Goal: Transaction & Acquisition: Purchase product/service

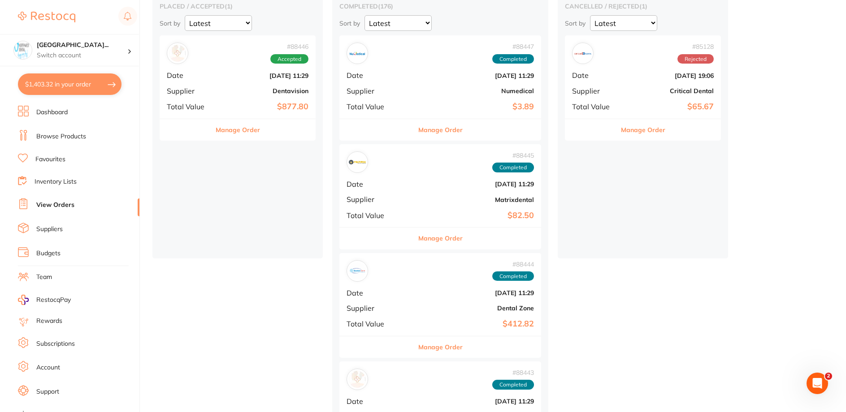
scroll to position [90, 0]
click at [56, 135] on link "Browse Products" at bounding box center [61, 136] width 50 height 9
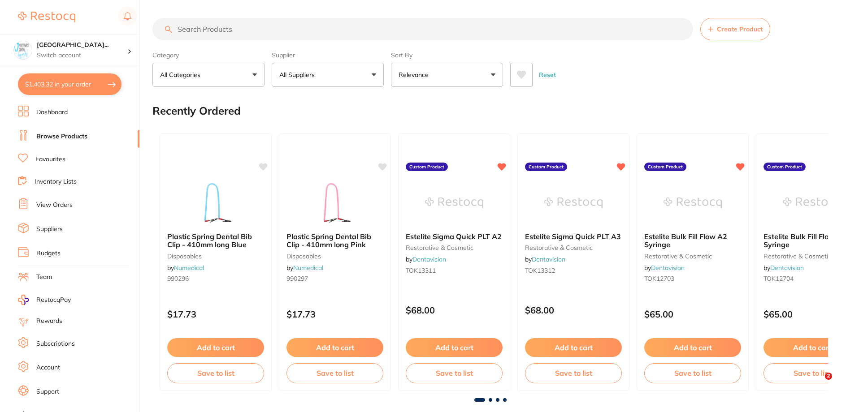
click at [225, 33] on input "search" at bounding box center [422, 29] width 541 height 22
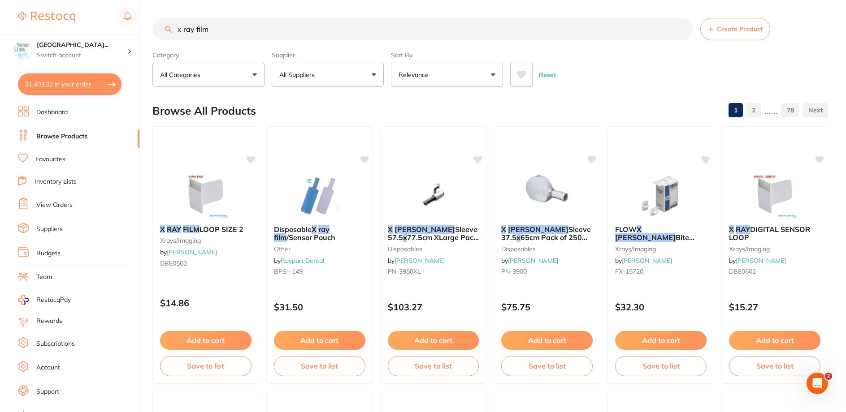
drag, startPoint x: 226, startPoint y: 26, endPoint x: 0, endPoint y: -8, distance: 227.6
click at [0, 0] on html "$1,403.32 [GEOGRAPHIC_DATA]... Switch account Riaz [MEDICAL_DATA] Experteeth De…" at bounding box center [423, 206] width 846 height 412
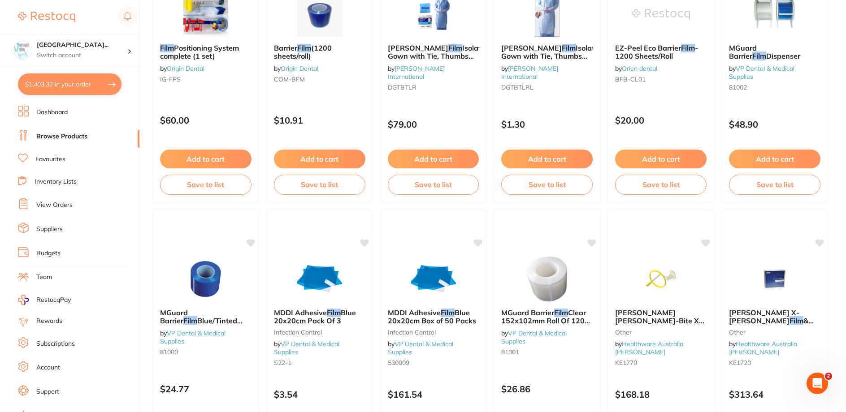
scroll to position [2138, 0]
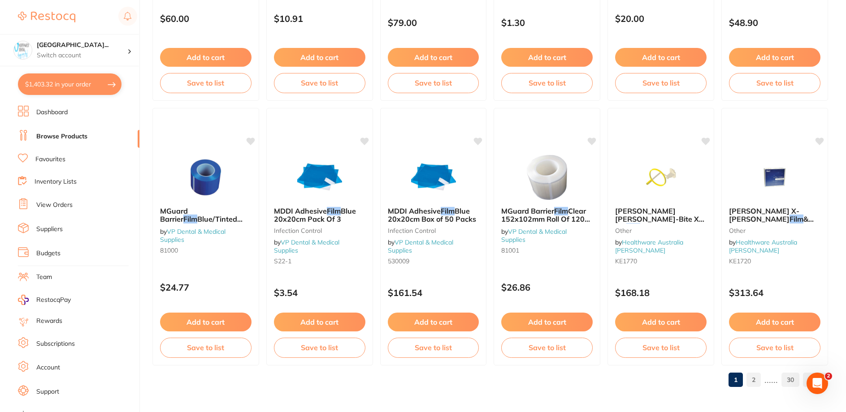
click at [759, 379] on link "2" at bounding box center [753, 380] width 14 height 18
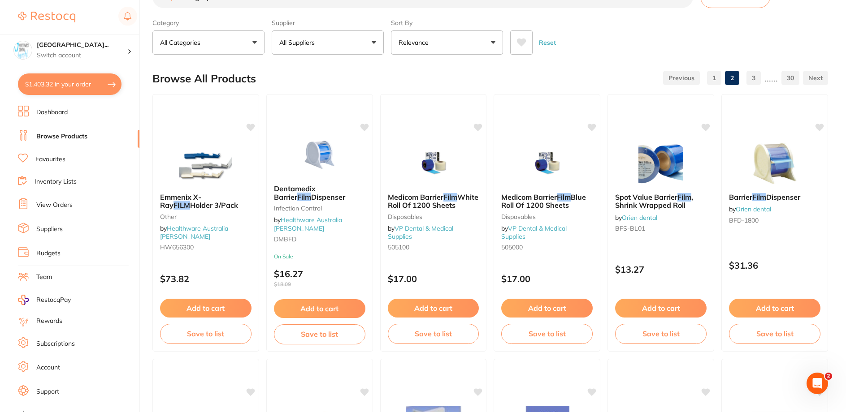
scroll to position [0, 0]
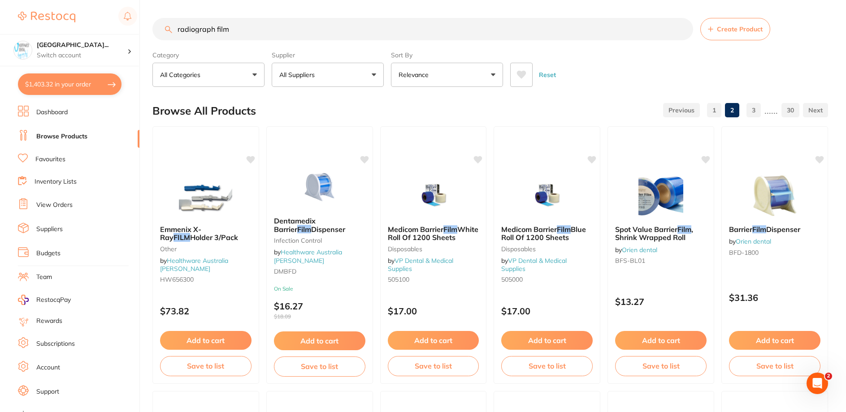
click at [228, 32] on input "radiograph film" at bounding box center [422, 29] width 541 height 22
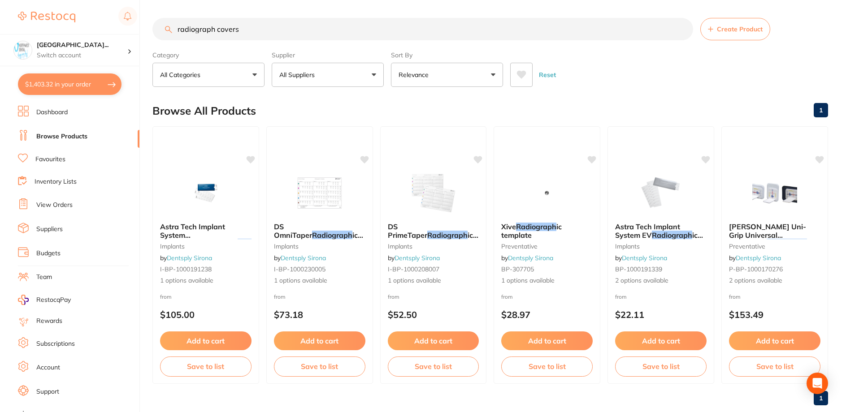
type input "radiograph covers"
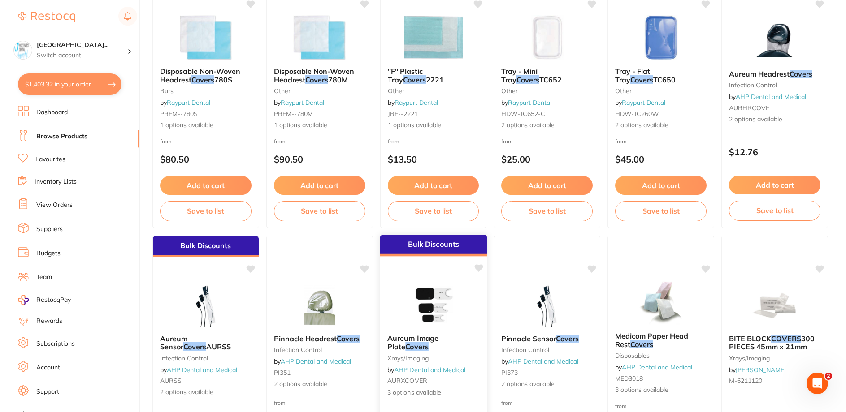
scroll to position [762, 0]
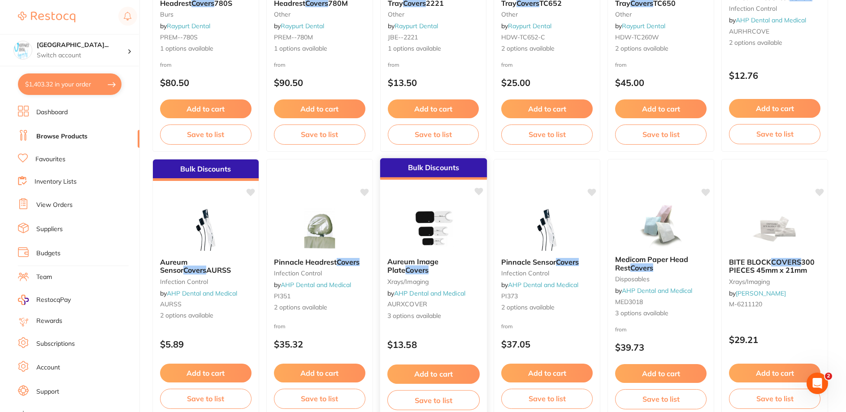
click at [434, 237] on img at bounding box center [433, 227] width 59 height 45
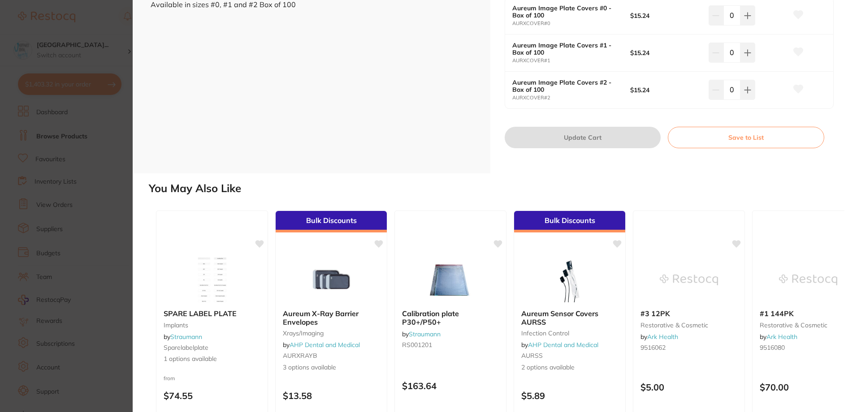
scroll to position [204, 0]
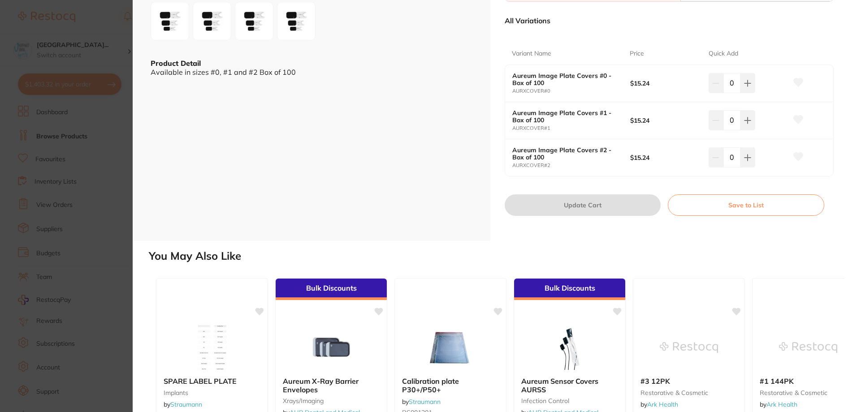
click at [748, 87] on icon at bounding box center [747, 83] width 7 height 7
type input "1"
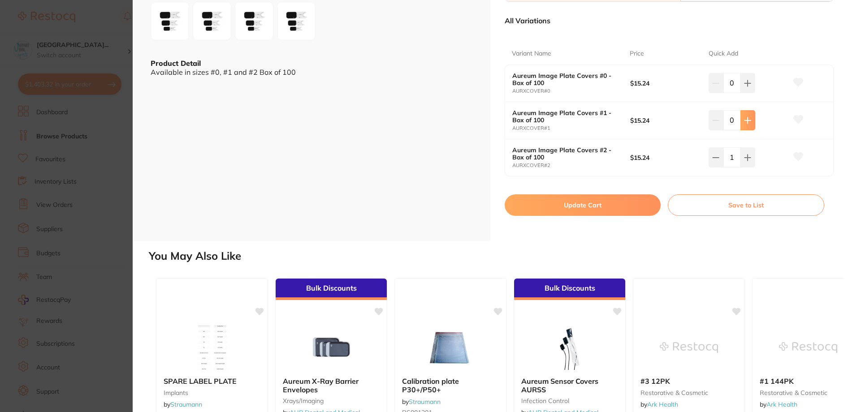
click at [745, 87] on icon at bounding box center [747, 83] width 7 height 7
type input "1"
click at [599, 206] on button "Update Cart" at bounding box center [583, 206] width 156 height 22
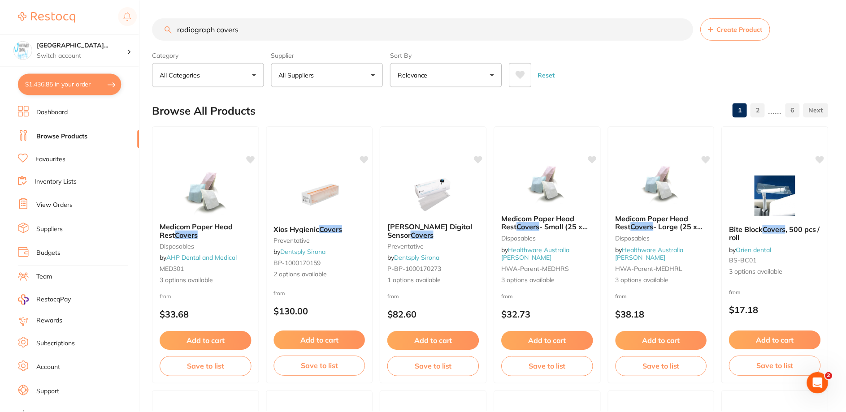
scroll to position [762, 0]
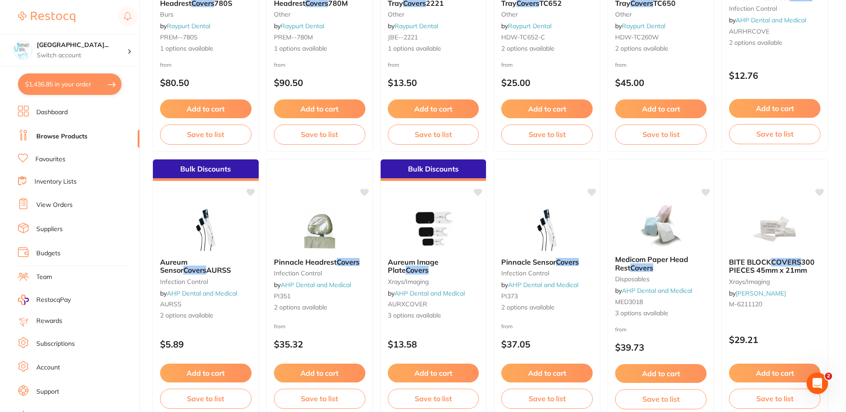
click at [55, 88] on button "$1,436.85 in your order" at bounding box center [70, 85] width 104 height 22
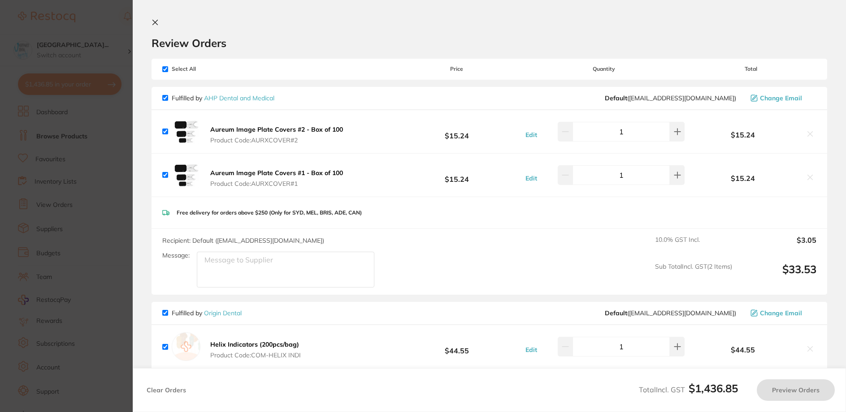
checkbox input "true"
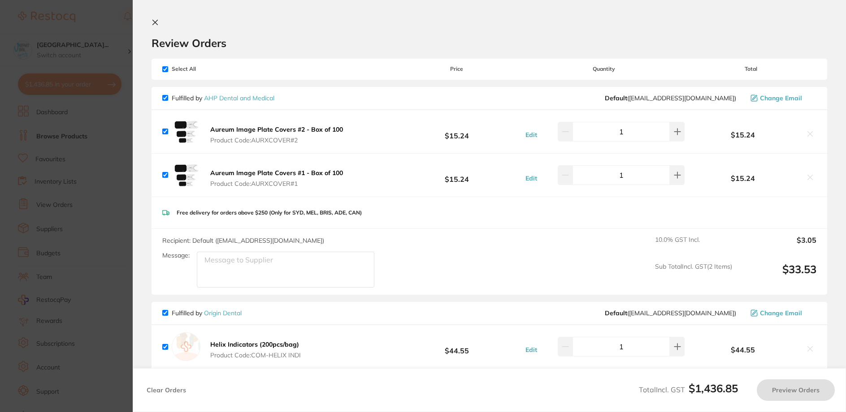
checkbox input "true"
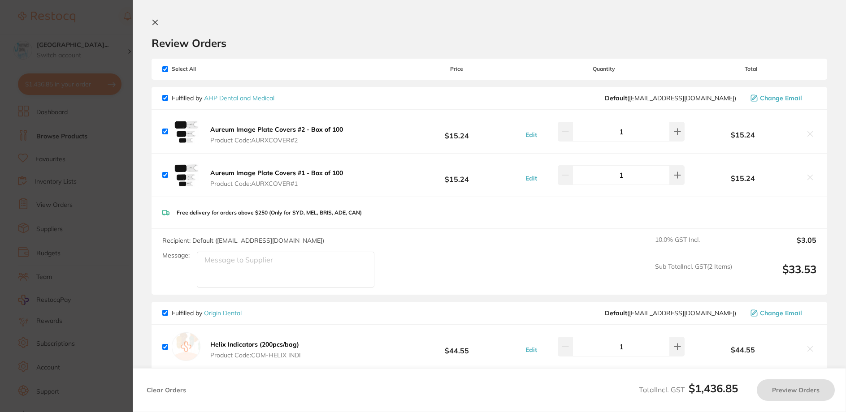
checkbox input "true"
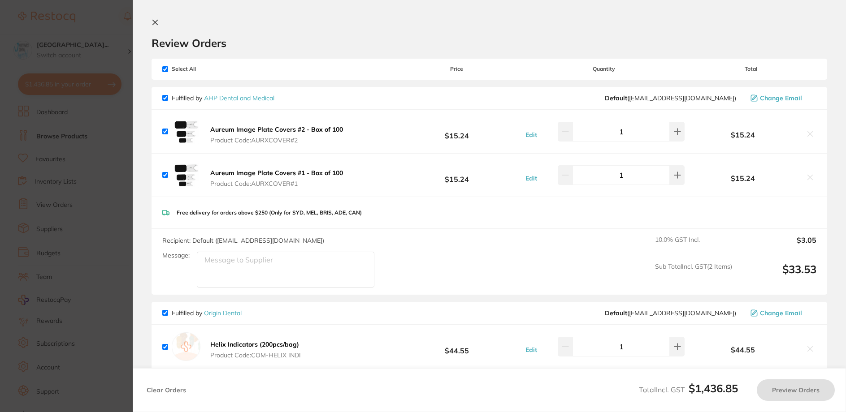
checkbox input "true"
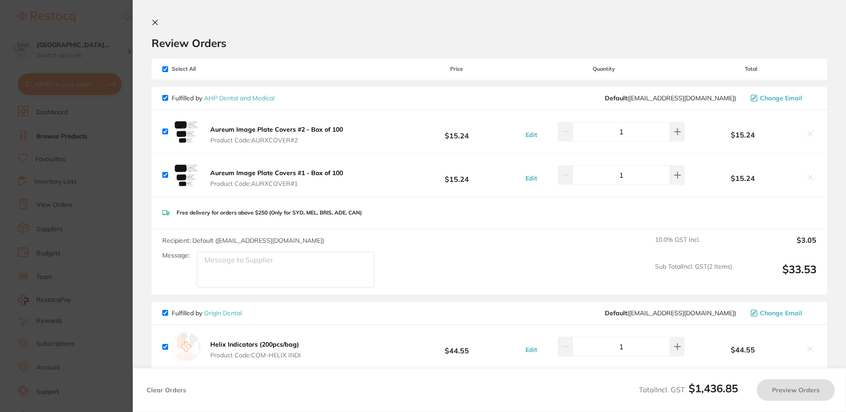
checkbox input "true"
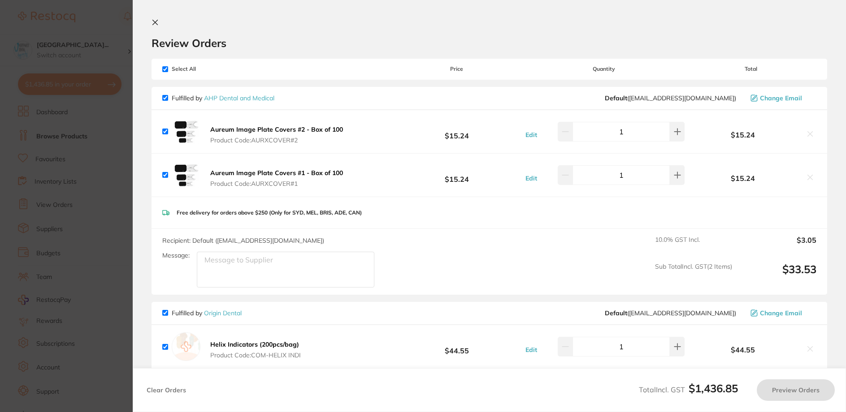
checkbox input "true"
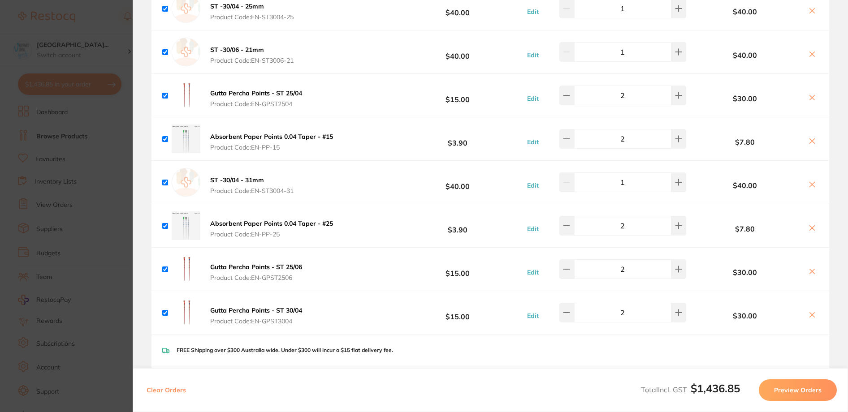
scroll to position [717, 0]
